Goal: Information Seeking & Learning: Learn about a topic

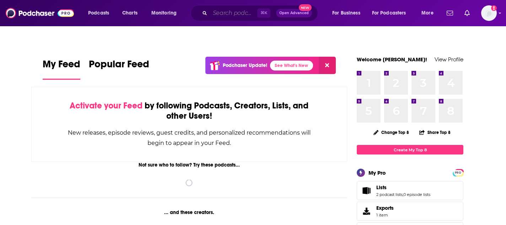
click at [226, 9] on input "Search podcasts, credits, & more..." at bounding box center [233, 12] width 47 height 11
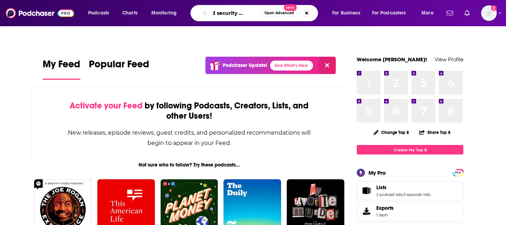
scroll to position [0, 14]
type input "cloud security podcast"
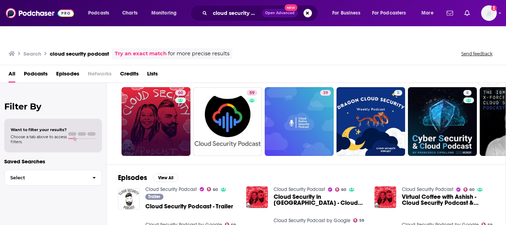
scroll to position [10, 0]
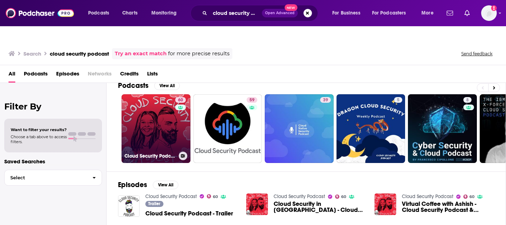
click at [168, 119] on link "60 Cloud Security Podcast" at bounding box center [155, 128] width 69 height 69
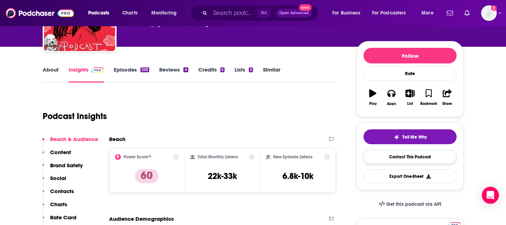
scroll to position [98, 0]
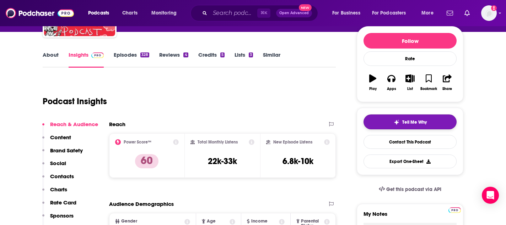
click at [414, 115] on button "Tell Me Why" at bounding box center [409, 122] width 93 height 15
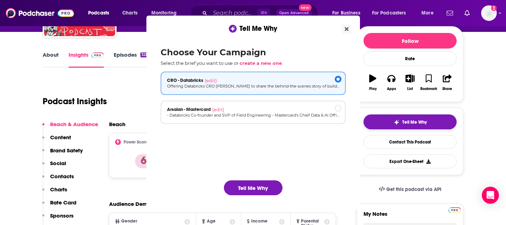
scroll to position [0, 0]
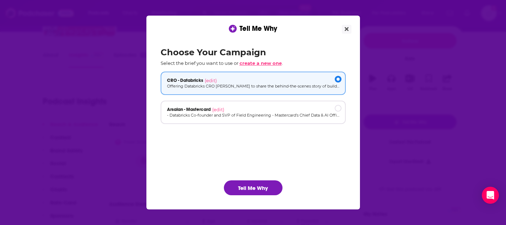
click at [274, 62] on span "create a new one" at bounding box center [260, 63] width 42 height 6
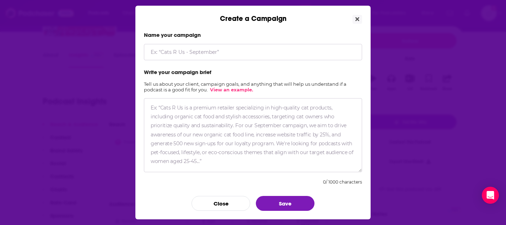
click at [169, 51] on input "Create a Campaign" at bounding box center [253, 52] width 218 height 16
type input "Field CISO and VP Security Databricks"
click at [172, 116] on textarea "Create a Campaign" at bounding box center [253, 135] width 218 height 74
paste textarea "Lor ips dolor Sitame con adip elits doei temporinci UT laboreetdol: M aliqua en…"
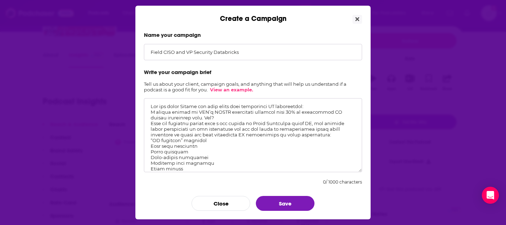
scroll to position [56, 0]
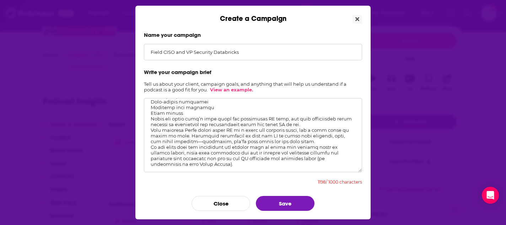
click at [282, 211] on div "Name your campaign Field CISO and VP Security Databricks Write your campaign br…" at bounding box center [252, 121] width 235 height 197
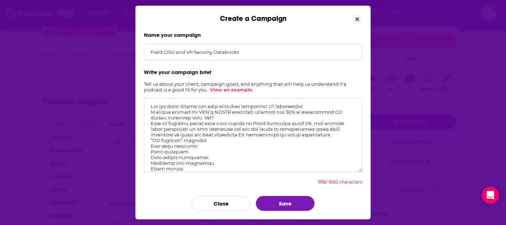
drag, startPoint x: 311, startPoint y: 106, endPoint x: 121, endPoint y: 106, distance: 189.6
click at [121, 106] on div "Create a Campaign Name your campaign Field CISO and VP Security Databricks Writ…" at bounding box center [253, 112] width 506 height 225
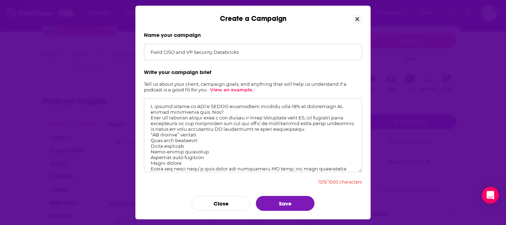
click at [198, 117] on textarea "Create a Campaign" at bounding box center [253, 135] width 218 height 74
click at [203, 118] on textarea "Create a Campaign" at bounding box center [253, 135] width 218 height 74
drag, startPoint x: 174, startPoint y: 124, endPoint x: 151, endPoint y: 124, distance: 22.7
click at [151, 124] on textarea "Create a Campaign" at bounding box center [253, 135] width 218 height 74
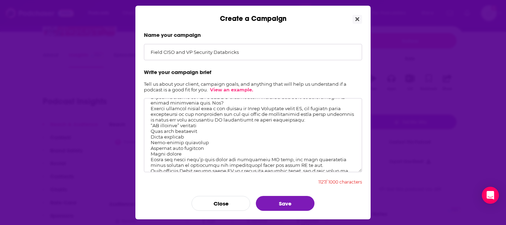
drag, startPoint x: 185, startPoint y: 159, endPoint x: 149, endPoint y: 133, distance: 44.7
click at [149, 133] on textarea "Create a Campaign" at bounding box center [253, 135] width 218 height 74
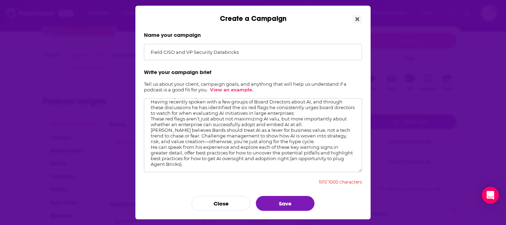
scroll to position [26, 0]
drag, startPoint x: 163, startPoint y: 127, endPoint x: 147, endPoint y: 127, distance: 16.3
click at [147, 127] on textarea "A recent report by MIT’s NANDA initiative revealed that 95% of generative AI pi…" at bounding box center [253, 135] width 218 height 74
click at [182, 127] on textarea "A recent report by MIT’s NANDA initiative revealed that 95% of generative AI pi…" at bounding box center [253, 135] width 218 height 74
drag, startPoint x: 241, startPoint y: 143, endPoint x: 168, endPoint y: 143, distance: 72.4
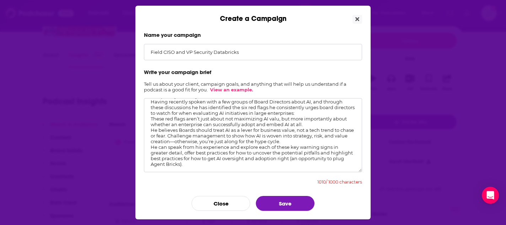
click at [168, 143] on textarea "A recent report by MIT’s NANDA initiative revealed that 95% of generative AI pi…" at bounding box center [253, 135] width 218 height 74
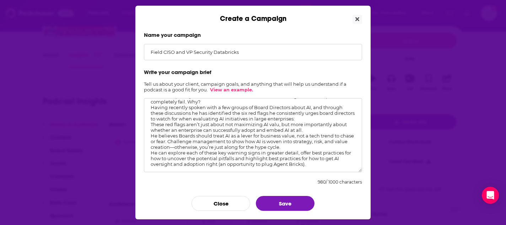
scroll to position [22, 0]
type textarea "A recent report by MIT’s NANDA initiative revealed that 95% of generative AI pi…"
click at [282, 201] on button "Save" at bounding box center [285, 203] width 59 height 15
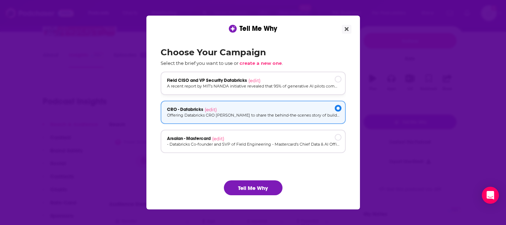
click at [246, 84] on p "A recent report by MIT’s NANDA initiative revealed that 95% of generative AI pi…" at bounding box center [253, 86] width 172 height 6
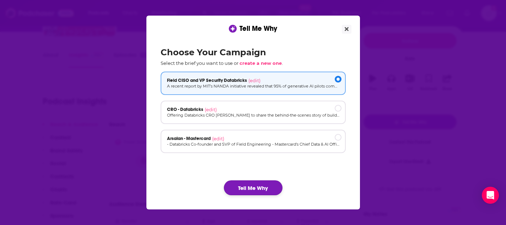
click at [254, 184] on button "Tell Me Why" at bounding box center [253, 188] width 59 height 15
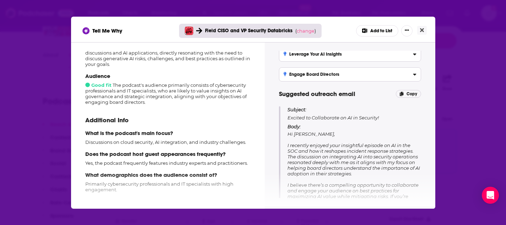
scroll to position [0, 0]
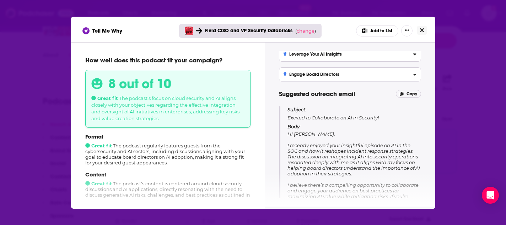
click at [422, 29] on icon "Close" at bounding box center [422, 30] width 4 height 4
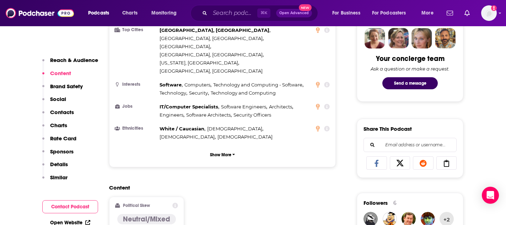
click at [59, 177] on p "Similar" at bounding box center [58, 177] width 17 height 7
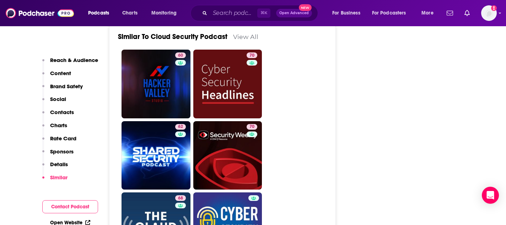
scroll to position [1473, 0]
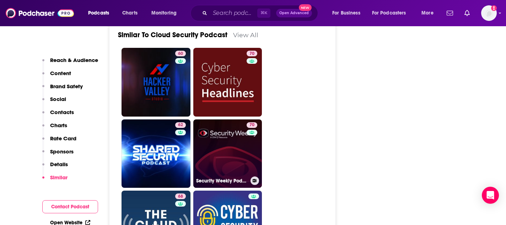
click at [244, 120] on link "70 Security Weekly Podcast Network (Video)" at bounding box center [227, 154] width 69 height 69
type input "[URL][DOMAIN_NAME]"
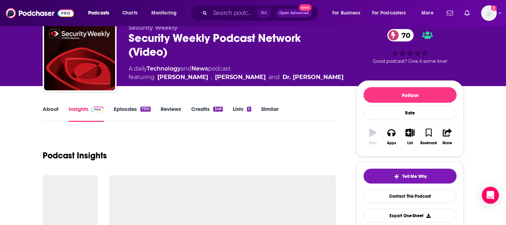
scroll to position [84, 0]
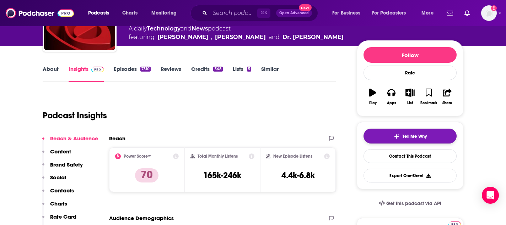
click at [412, 129] on button "Tell Me Why" at bounding box center [409, 136] width 93 height 15
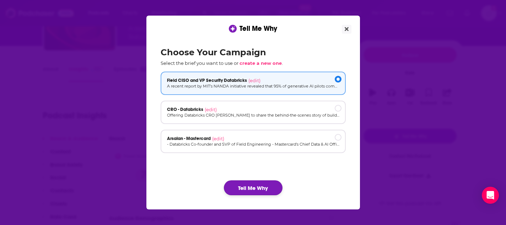
click at [254, 188] on button "Tell Me Why" at bounding box center [253, 188] width 59 height 15
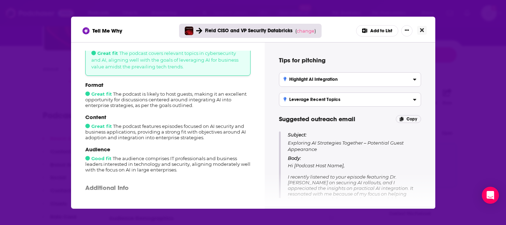
click at [421, 28] on icon "Close" at bounding box center [422, 30] width 4 height 6
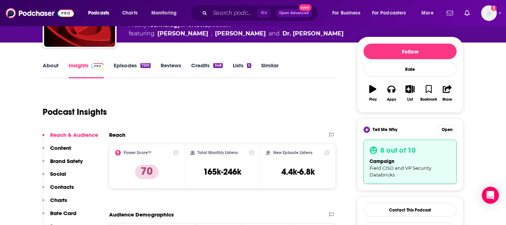
scroll to position [56, 0]
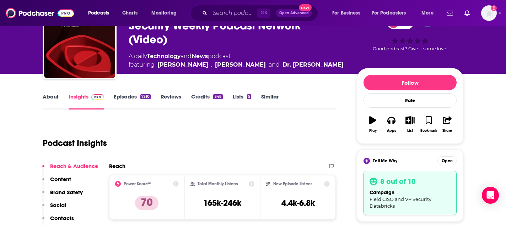
click at [125, 93] on link "Episodes 7310" at bounding box center [132, 101] width 37 height 16
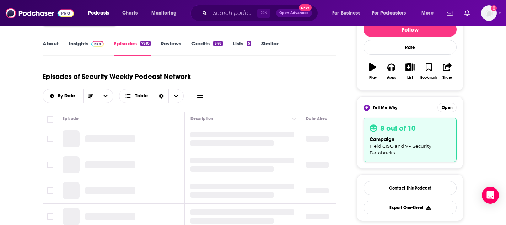
scroll to position [111, 0]
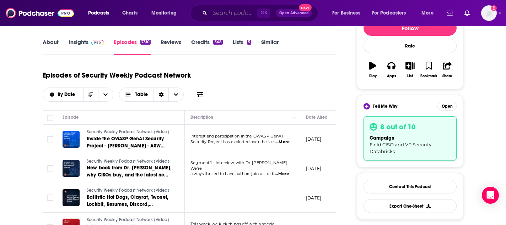
click at [220, 13] on input "Search podcasts, credits, & more..." at bounding box center [233, 12] width 47 height 11
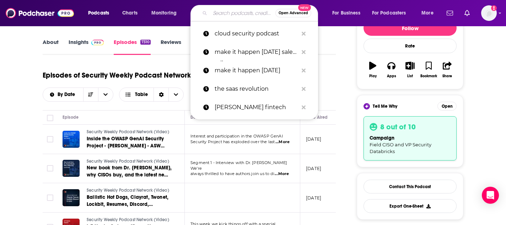
click at [288, 140] on span "...More" at bounding box center [282, 143] width 14 height 6
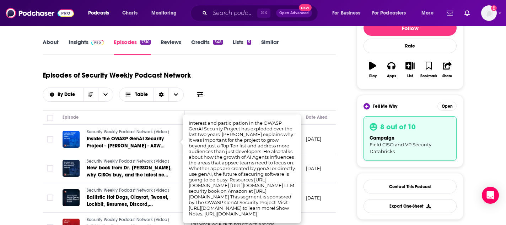
click at [296, 90] on div "Episodes of Security Weekly Podcast Network By Date Table" at bounding box center [189, 88] width 293 height 44
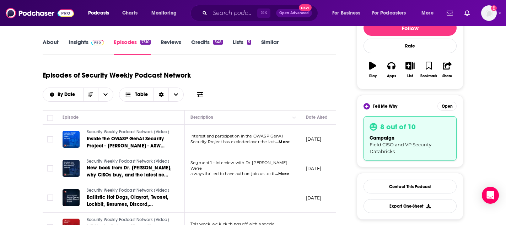
click at [289, 172] on span "...More" at bounding box center [281, 175] width 14 height 6
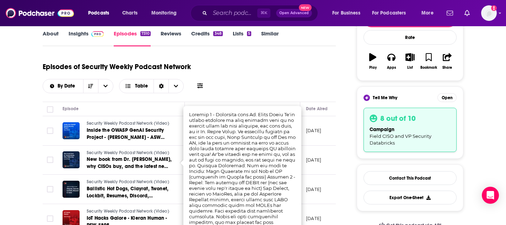
click at [306, 86] on div "Episodes of Security Weekly Podcast Network By Date Table" at bounding box center [189, 80] width 293 height 44
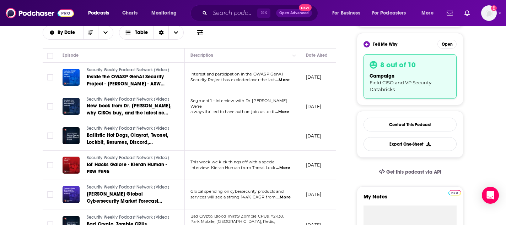
scroll to position [174, 0]
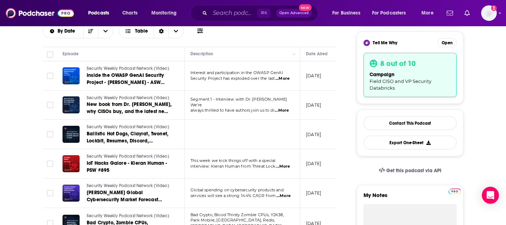
click at [287, 164] on span "...More" at bounding box center [283, 167] width 14 height 6
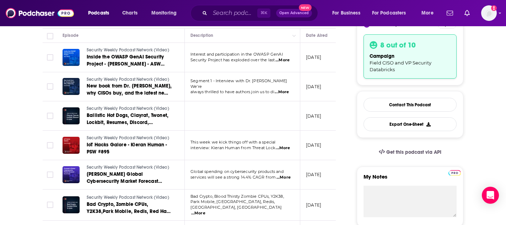
scroll to position [219, 0]
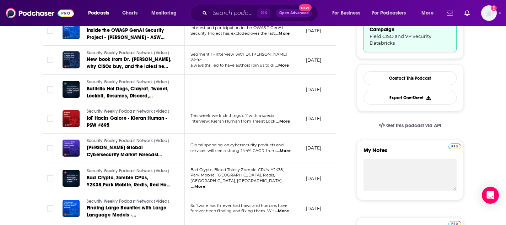
click at [281, 148] on span "...More" at bounding box center [283, 151] width 14 height 6
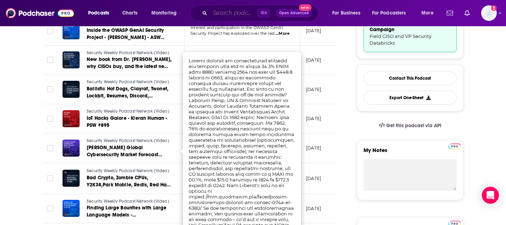
click at [218, 8] on input "Search podcasts, credits, & more..." at bounding box center [233, 12] width 47 height 11
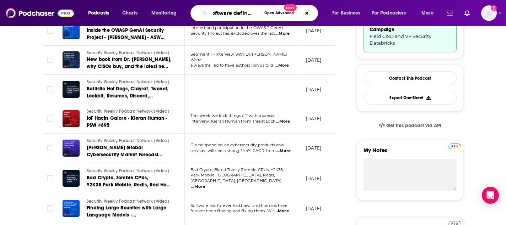
scroll to position [0, 11]
type input "software defined talk"
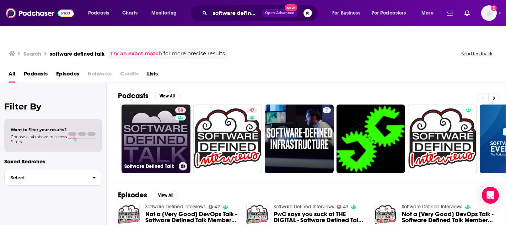
click at [174, 110] on link "58 Software Defined Talk" at bounding box center [155, 139] width 69 height 69
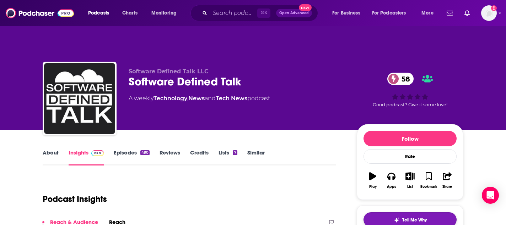
click at [402, 218] on span "Tell Me Why" at bounding box center [414, 221] width 25 height 6
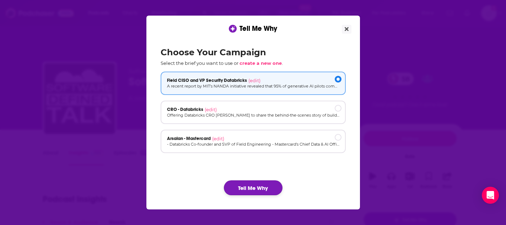
click at [259, 184] on button "Tell Me Why" at bounding box center [253, 188] width 59 height 15
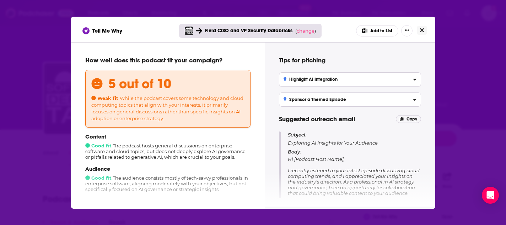
click at [421, 29] on icon "Close" at bounding box center [422, 30] width 4 height 6
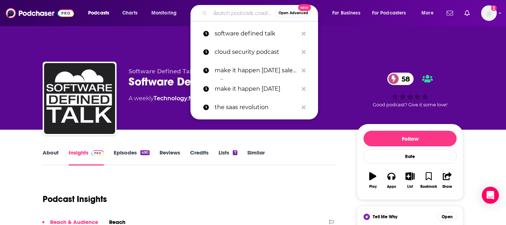
click at [237, 11] on input "Search podcasts, credits, & more..." at bounding box center [242, 12] width 65 height 11
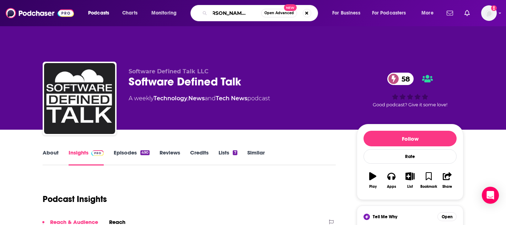
type input "[PERSON_NAME]'s security weekly"
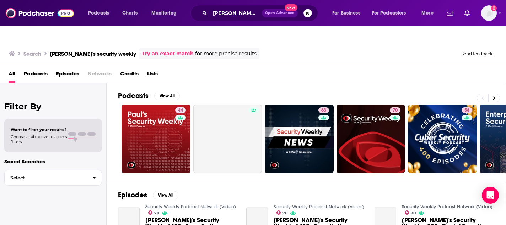
scroll to position [29, 0]
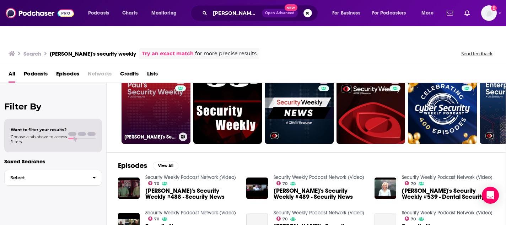
click at [144, 97] on link "44 [PERSON_NAME]'s Security Weekly (Video)" at bounding box center [155, 109] width 69 height 69
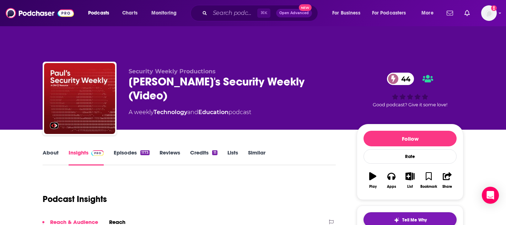
click at [405, 218] on span "Tell Me Why" at bounding box center [414, 221] width 25 height 6
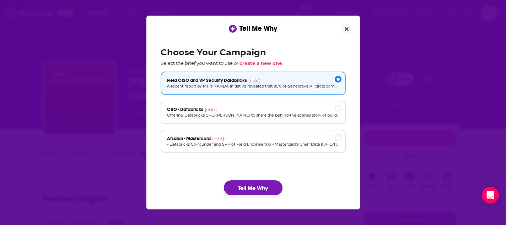
click at [256, 183] on button "Tell Me Why" at bounding box center [253, 188] width 59 height 15
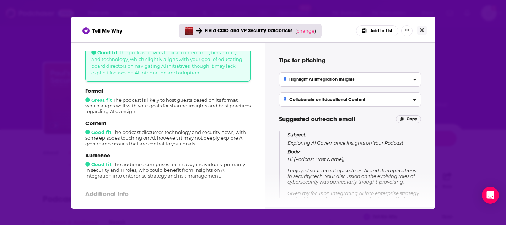
scroll to position [49, 0]
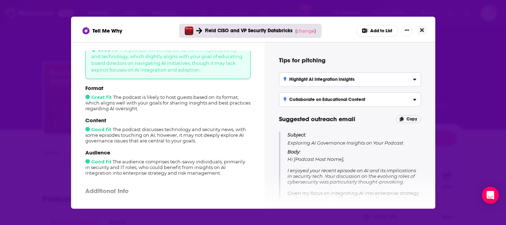
click at [422, 28] on icon "Close" at bounding box center [422, 30] width 4 height 6
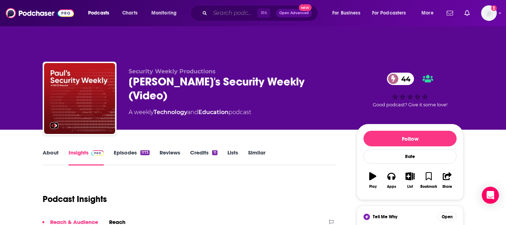
click at [225, 11] on input "Search podcasts, credits, & more..." at bounding box center [233, 12] width 47 height 11
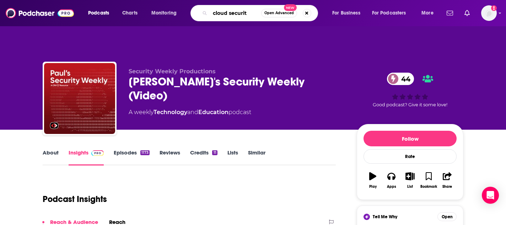
type input "cloud security"
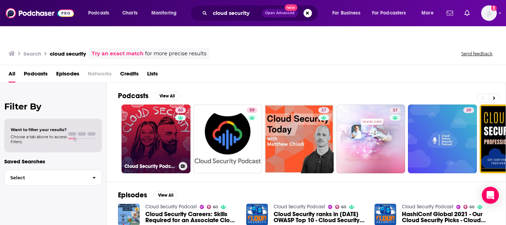
click at [153, 131] on link "60 Cloud Security Podcast" at bounding box center [155, 139] width 69 height 69
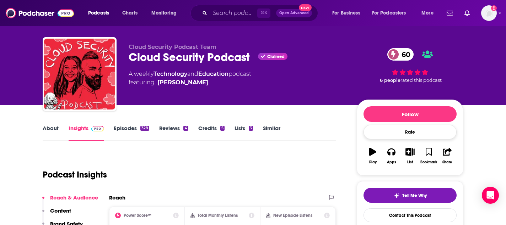
scroll to position [68, 0]
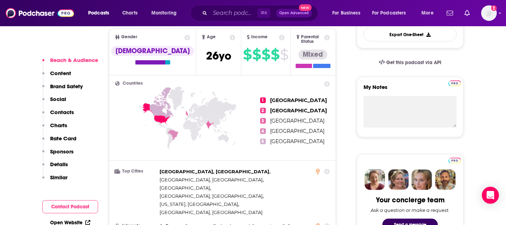
click at [59, 179] on p "Similar" at bounding box center [58, 177] width 17 height 7
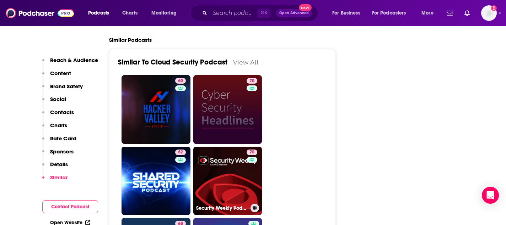
scroll to position [1450, 0]
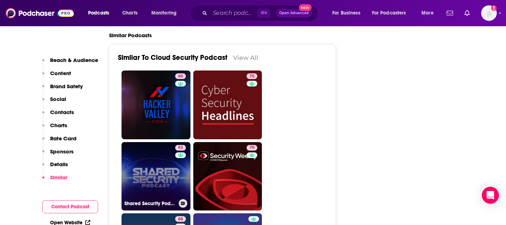
click at [159, 142] on link "62 Shared Security Podcast" at bounding box center [155, 176] width 69 height 69
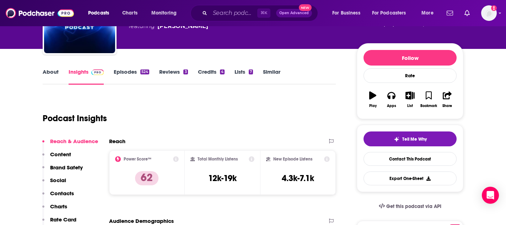
scroll to position [105, 0]
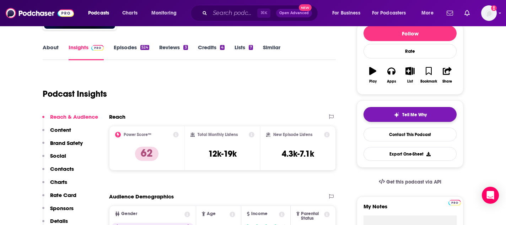
click at [402, 112] on span "Tell Me Why" at bounding box center [414, 115] width 25 height 6
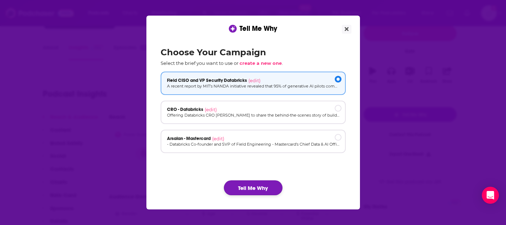
click at [252, 191] on button "Tell Me Why" at bounding box center [253, 188] width 59 height 15
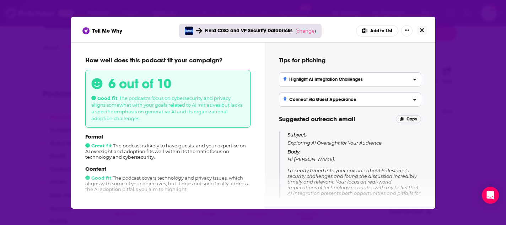
click at [421, 27] on icon "Close" at bounding box center [422, 30] width 4 height 6
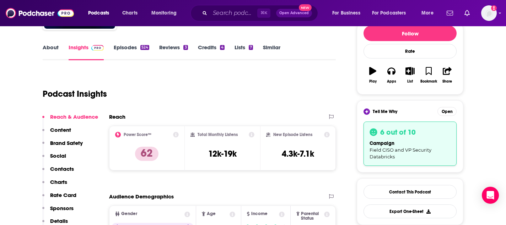
scroll to position [105, 0]
type input "[URL][DOMAIN_NAME]"
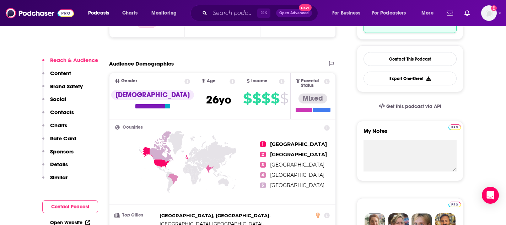
scroll to position [241, 0]
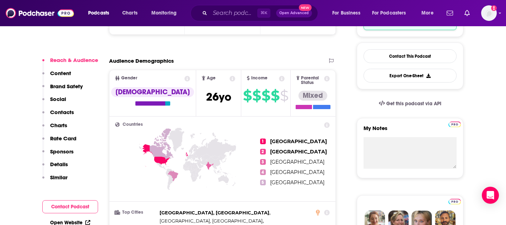
click at [56, 175] on p "Similar" at bounding box center [58, 177] width 17 height 7
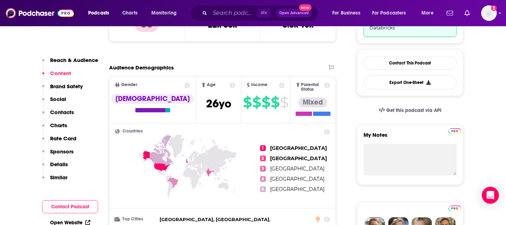
scroll to position [215, 0]
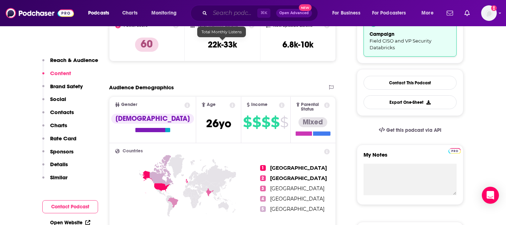
click at [220, 14] on input "Search podcasts, credits, & more..." at bounding box center [233, 12] width 47 height 11
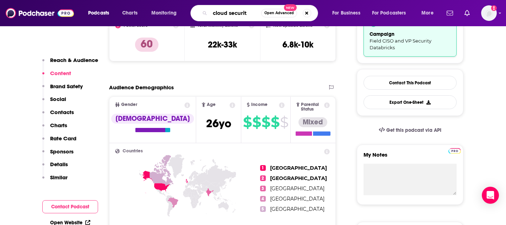
type input "cloud security"
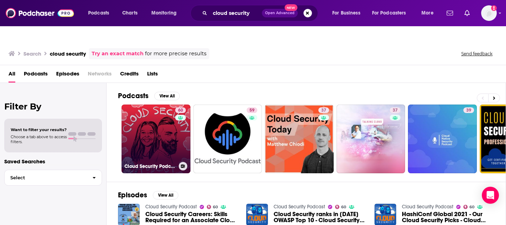
click at [169, 139] on link "60 Cloud Security Podcast" at bounding box center [155, 139] width 69 height 69
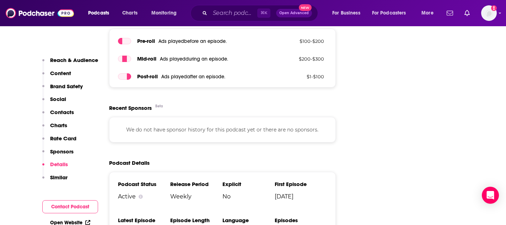
scroll to position [1130, 0]
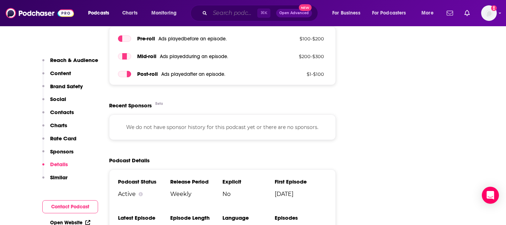
click at [217, 16] on input "Search podcasts, credits, & more..." at bounding box center [233, 12] width 47 height 11
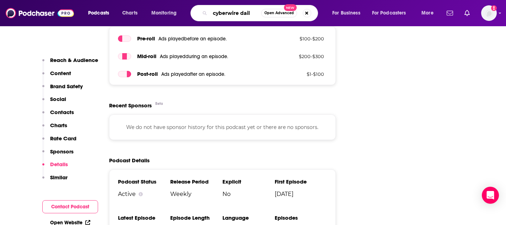
type input "cyberwire daily"
